Goal: Information Seeking & Learning: Learn about a topic

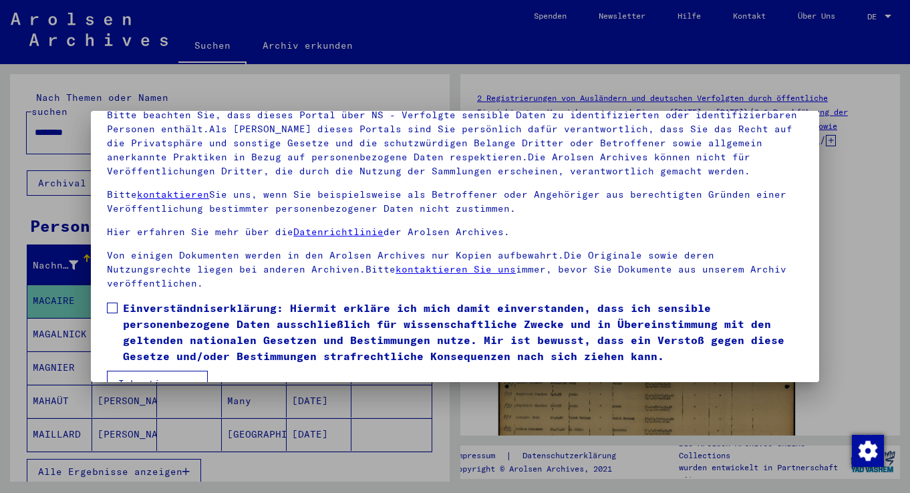
scroll to position [116, 0]
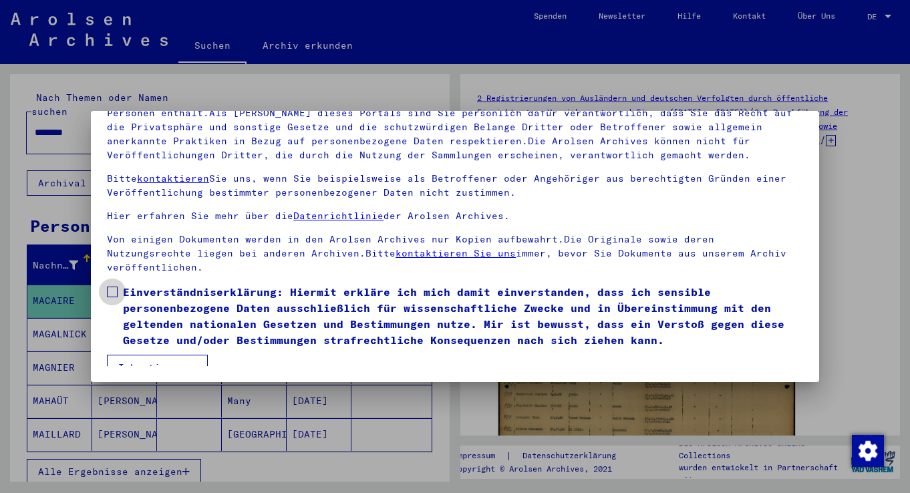
click at [112, 287] on span at bounding box center [112, 292] width 11 height 11
click at [168, 355] on button "Ich stimme zu" at bounding box center [157, 367] width 101 height 25
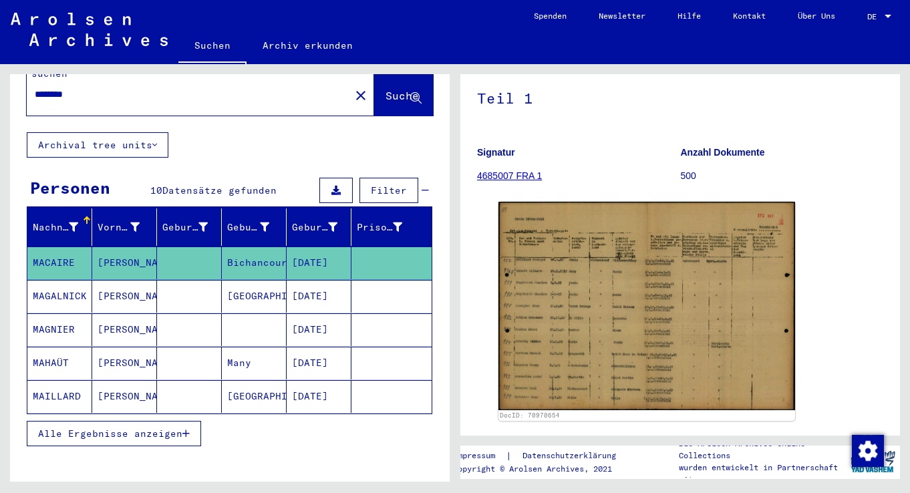
scroll to position [0, 0]
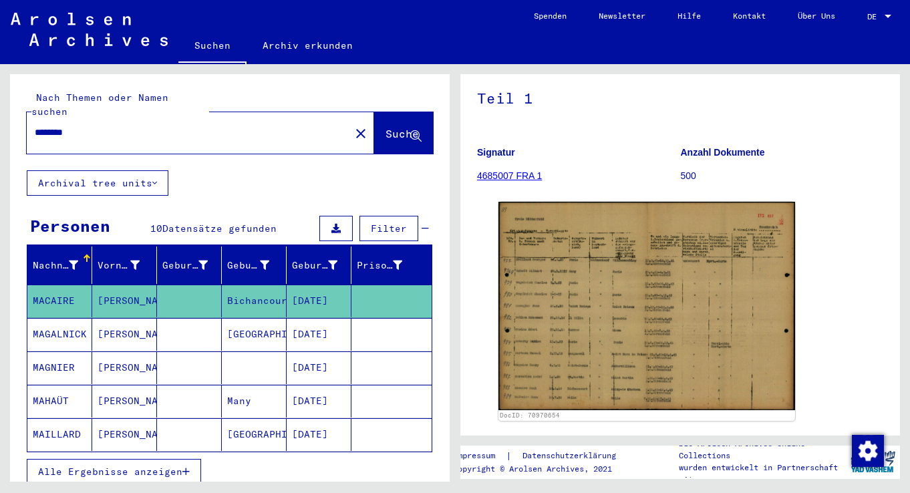
click at [208, 126] on input "********" at bounding box center [188, 133] width 307 height 14
drag, startPoint x: 92, startPoint y: 123, endPoint x: -11, endPoint y: 122, distance: 102.3
click at [0, 122] on html "Suchen Archiv erkunden Spenden Newsletter Hilfe Kontakt Über Uns Suchen Archiv …" at bounding box center [455, 246] width 910 height 493
type input "*****"
click at [410, 131] on icon at bounding box center [415, 136] width 11 height 11
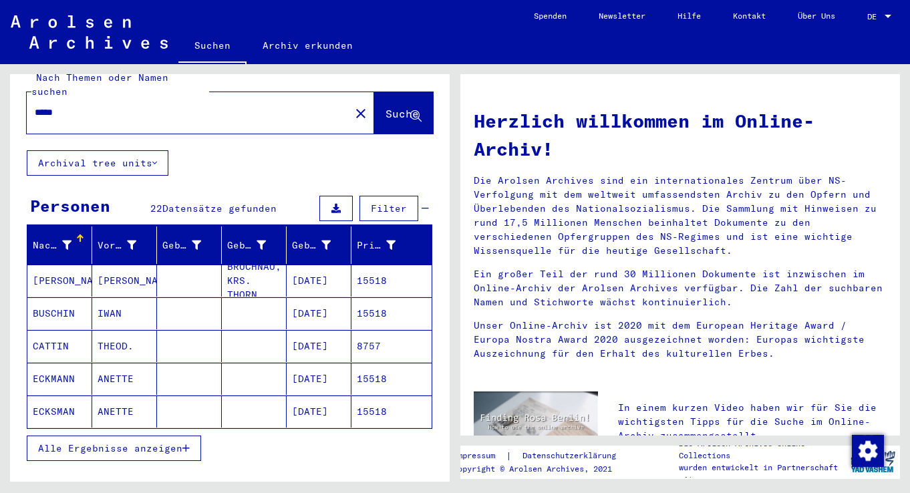
scroll to position [45, 0]
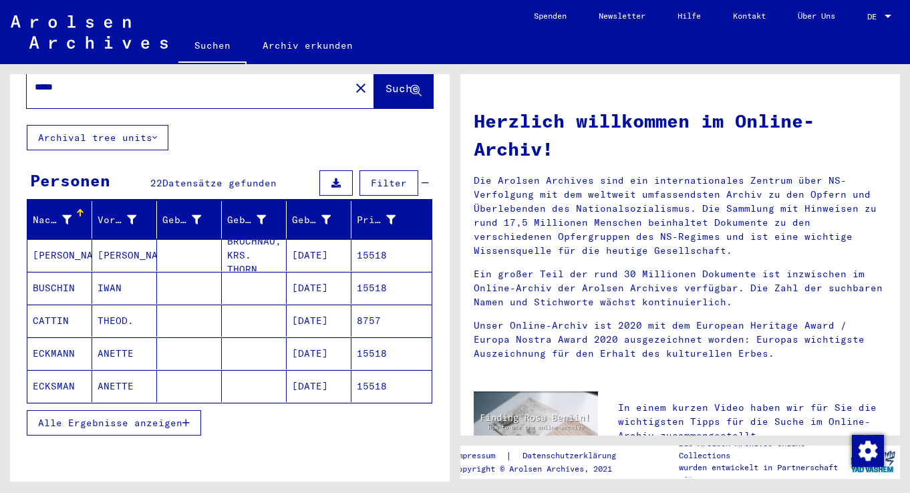
click at [182, 417] on span "Alle Ergebnisse anzeigen" at bounding box center [110, 423] width 144 height 12
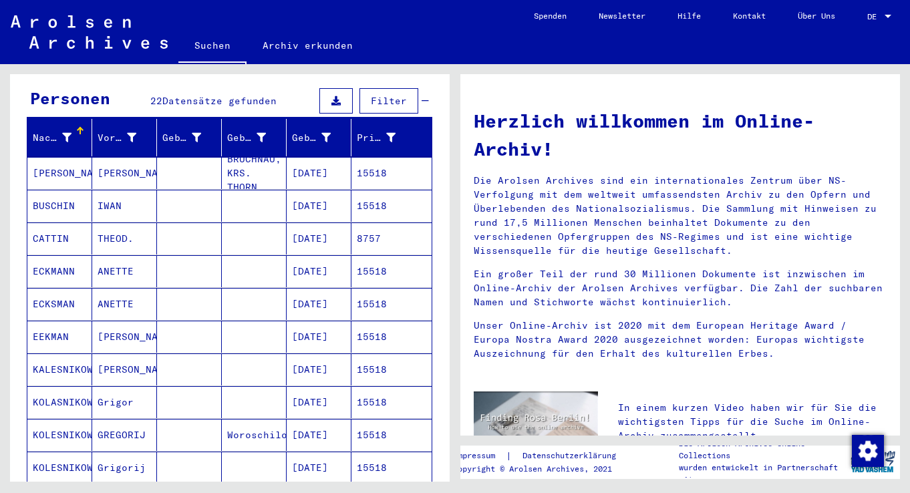
scroll to position [112, 0]
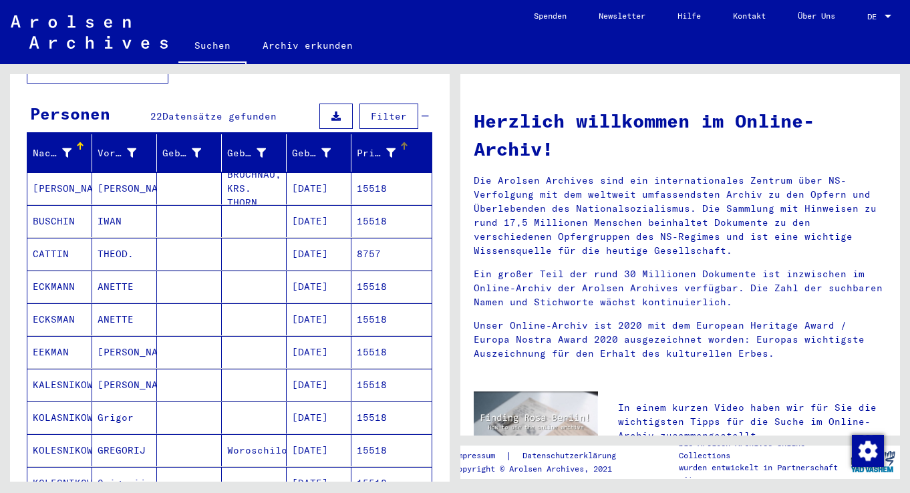
click at [388, 146] on div "Prisoner #" at bounding box center [378, 153] width 42 height 14
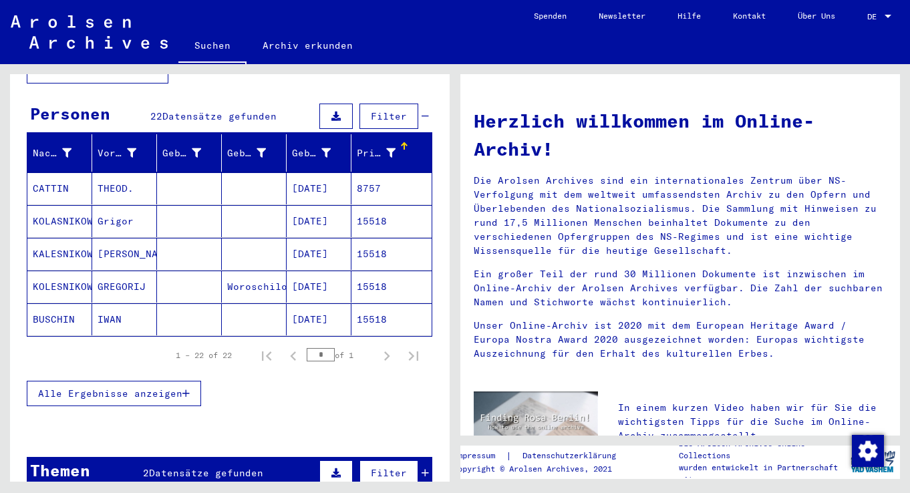
click at [388, 146] on div "Prisoner #" at bounding box center [378, 153] width 42 height 14
click at [374, 110] on span "Filter" at bounding box center [389, 116] width 36 height 12
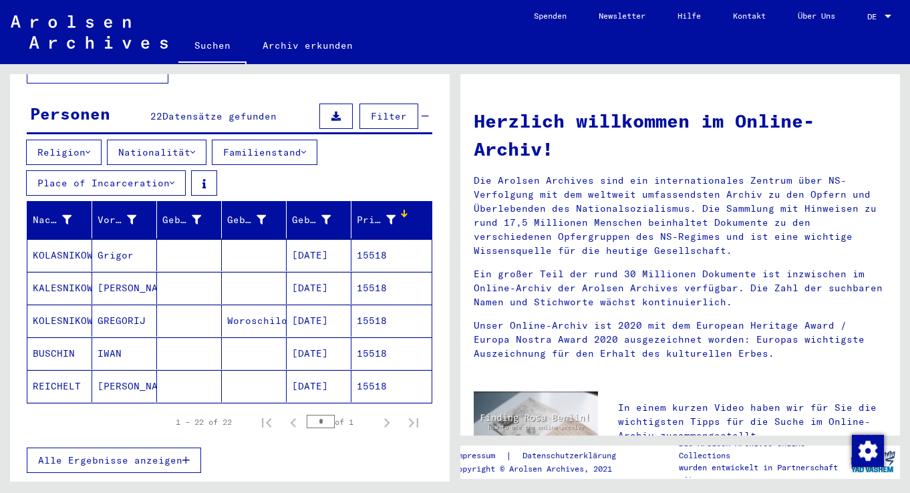
click at [195, 148] on icon at bounding box center [192, 152] width 5 height 9
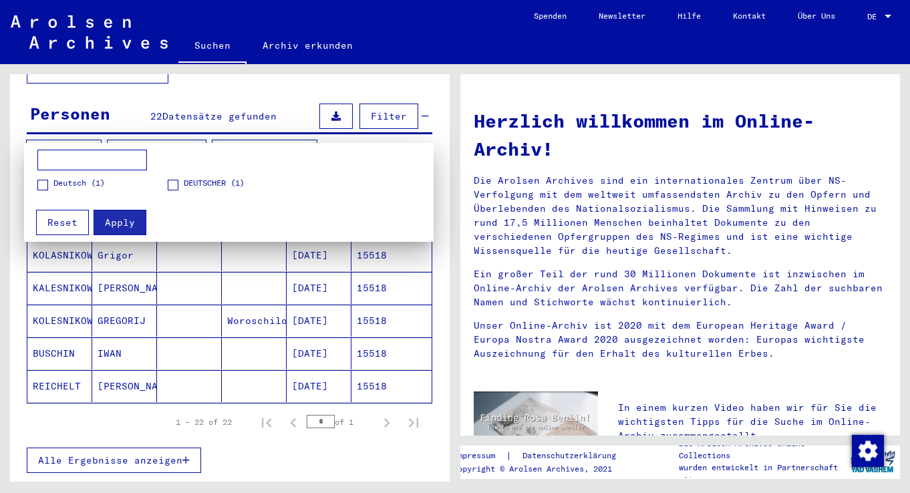
click at [303, 464] on div at bounding box center [455, 246] width 910 height 493
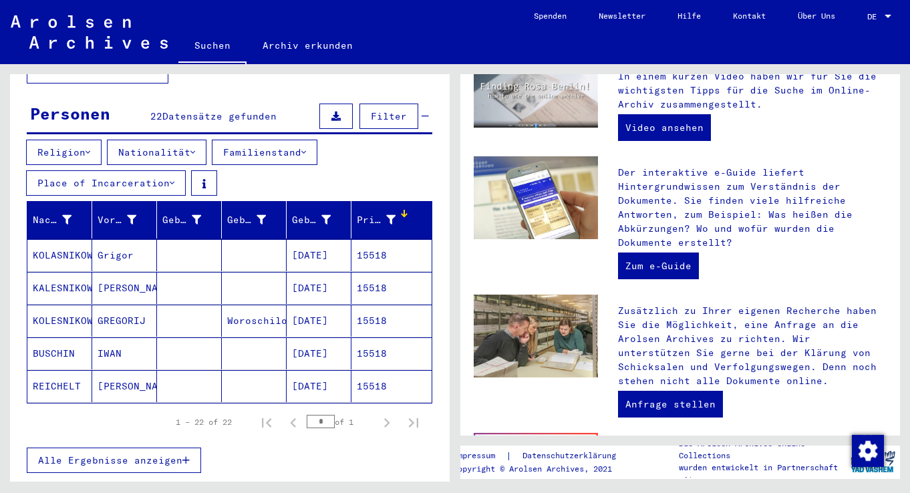
scroll to position [359, 0]
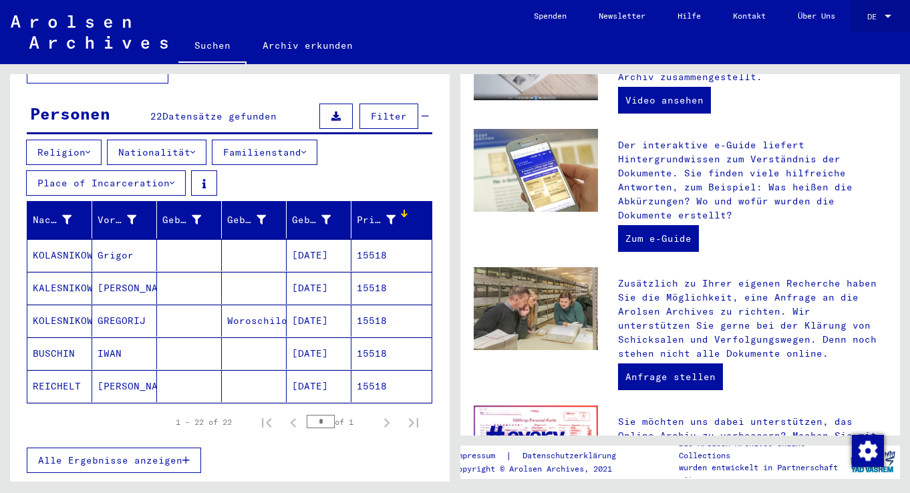
click at [891, 16] on div at bounding box center [888, 16] width 7 height 3
click at [292, 47] on div at bounding box center [455, 246] width 910 height 493
click at [291, 50] on link "Archiv erkunden" at bounding box center [308, 45] width 122 height 32
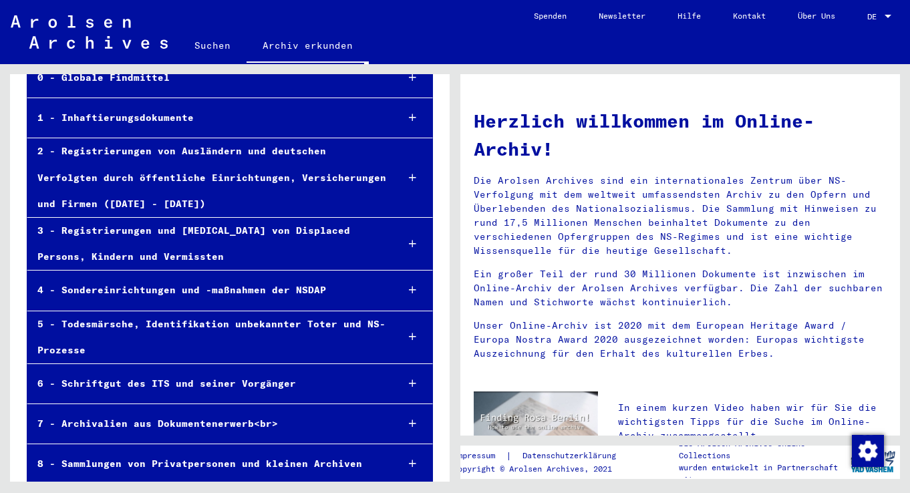
scroll to position [92, 0]
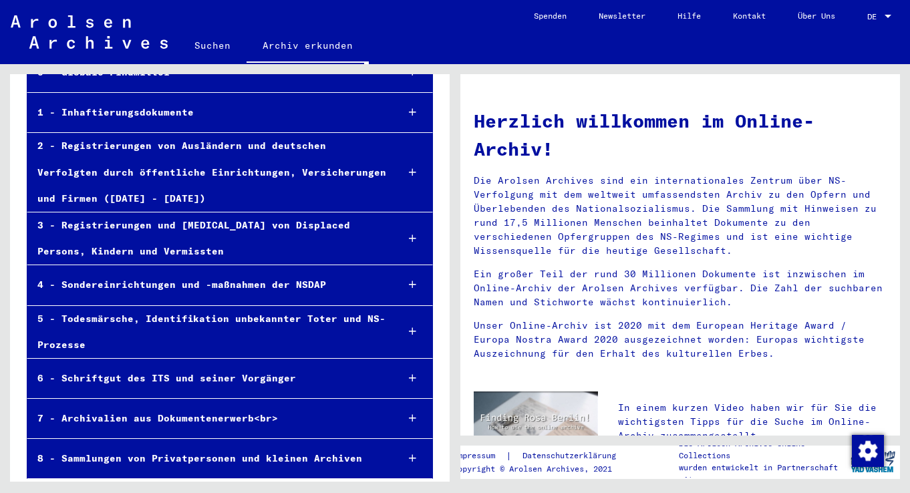
click at [356, 170] on div "2 - Registrierungen von Ausländern und deutschen Verfolgten durch öffentliche E…" at bounding box center [206, 172] width 359 height 79
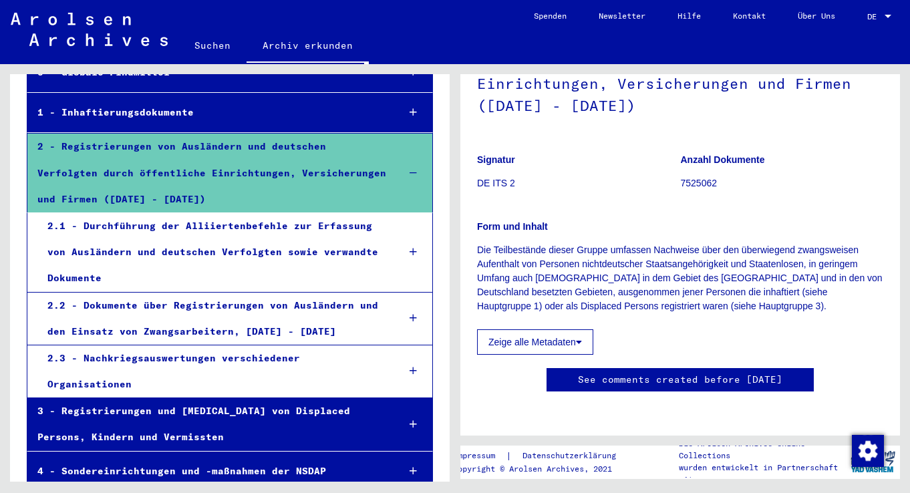
scroll to position [660, 0]
